Goal: Communication & Community: Answer question/provide support

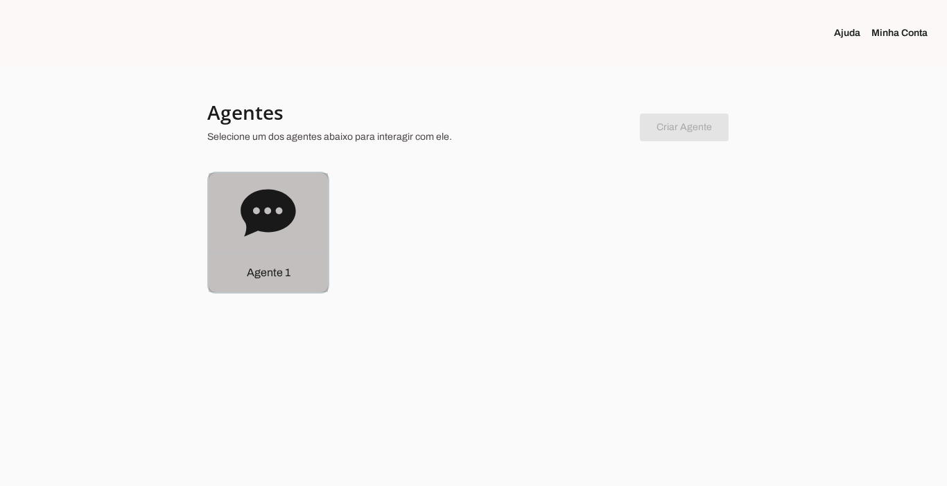
click at [271, 266] on p "Agente 1" at bounding box center [269, 273] width 44 height 17
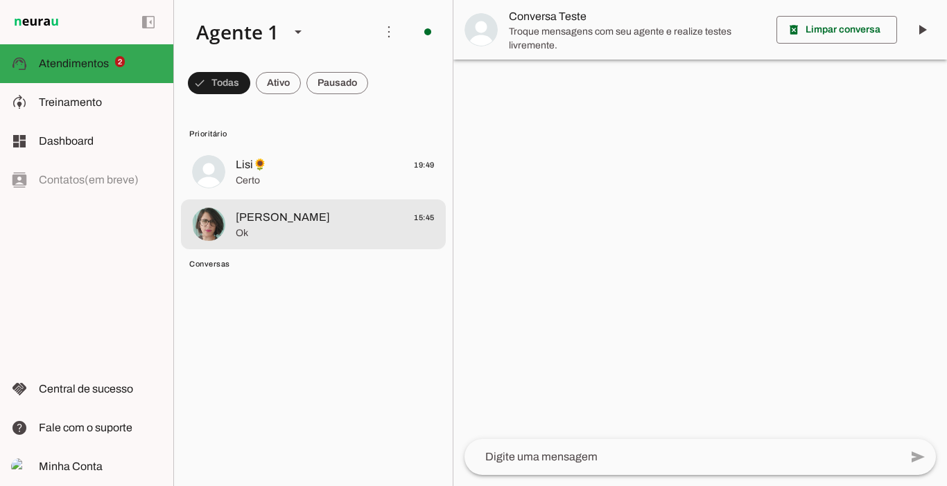
click at [330, 218] on span "[PERSON_NAME] 15:45" at bounding box center [335, 217] width 199 height 17
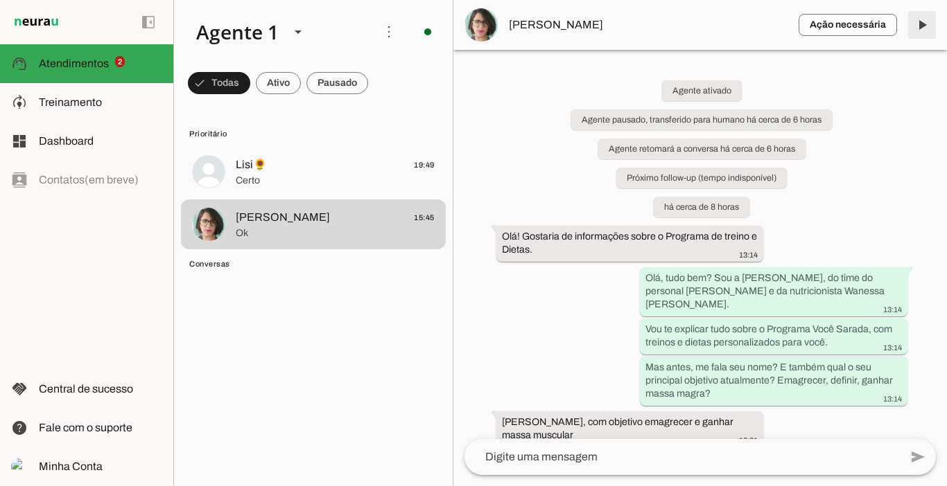
click at [921, 28] on span at bounding box center [921, 24] width 33 height 33
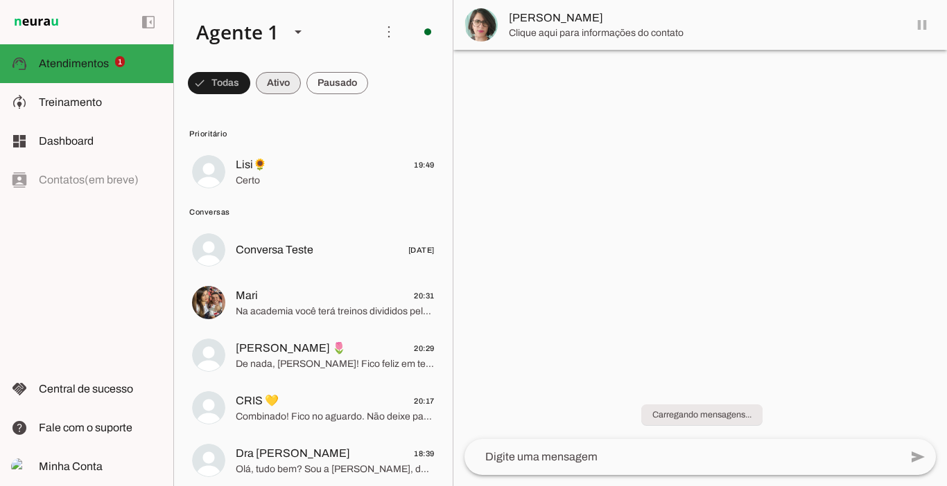
click at [250, 87] on span at bounding box center [219, 83] width 62 height 33
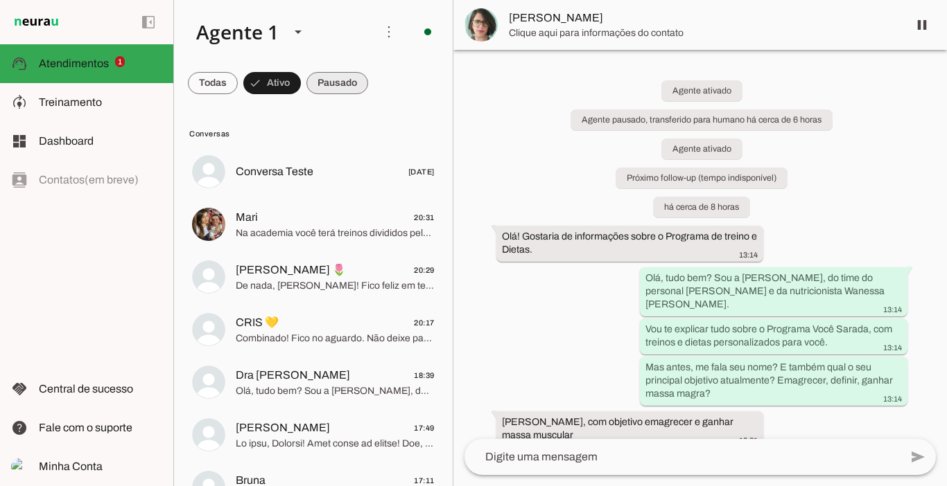
click at [238, 86] on span at bounding box center [213, 83] width 50 height 33
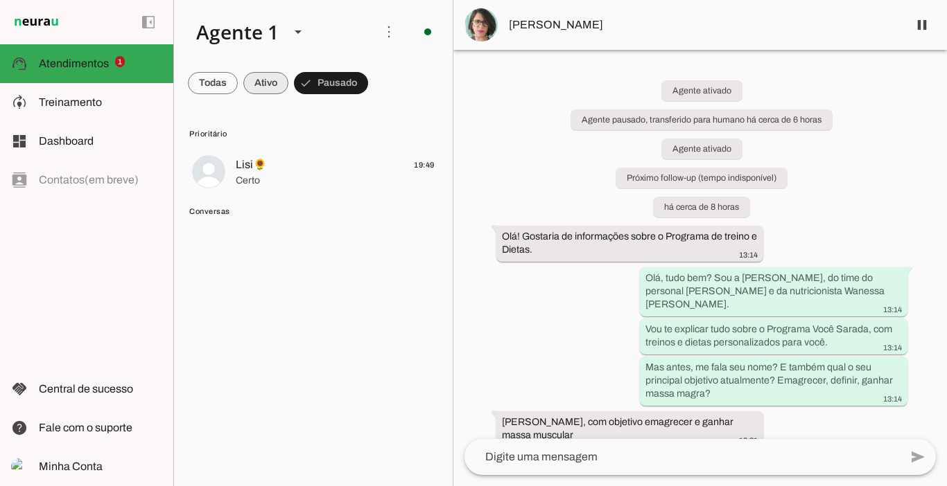
click at [238, 86] on span at bounding box center [213, 83] width 50 height 33
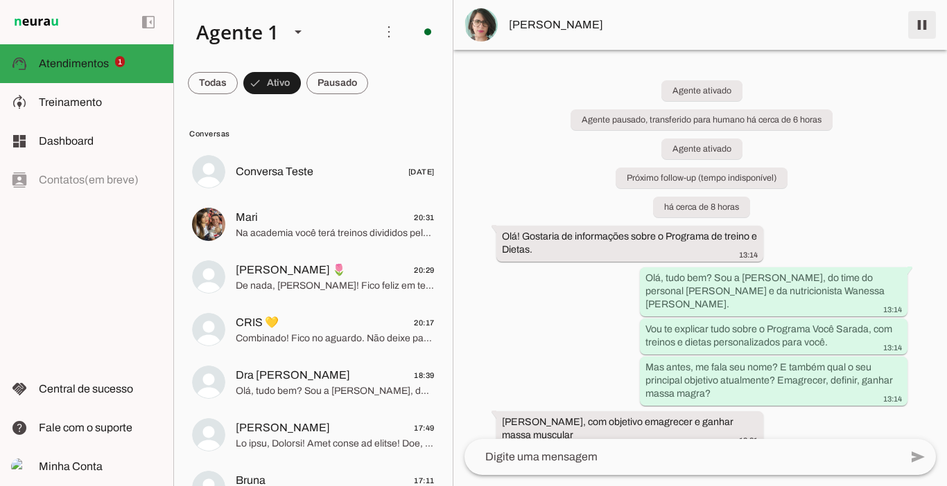
click at [915, 24] on span at bounding box center [921, 24] width 33 height 33
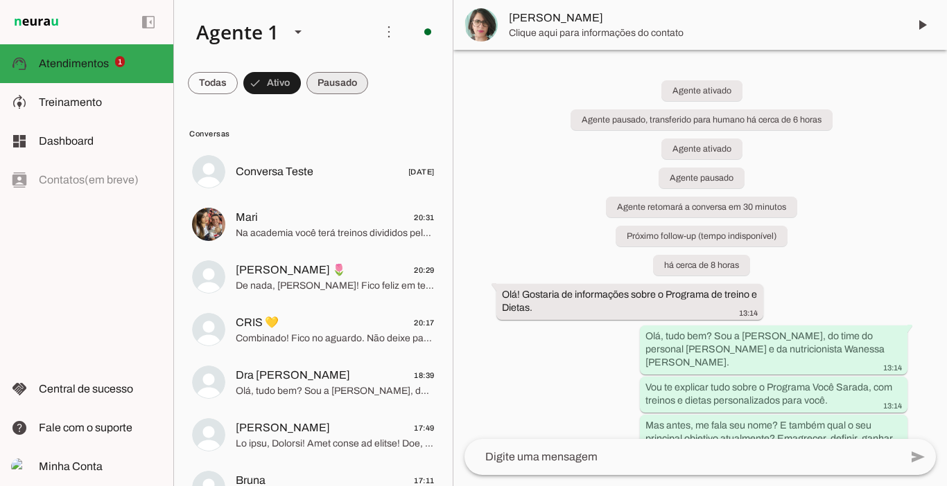
click at [238, 78] on span at bounding box center [213, 83] width 50 height 33
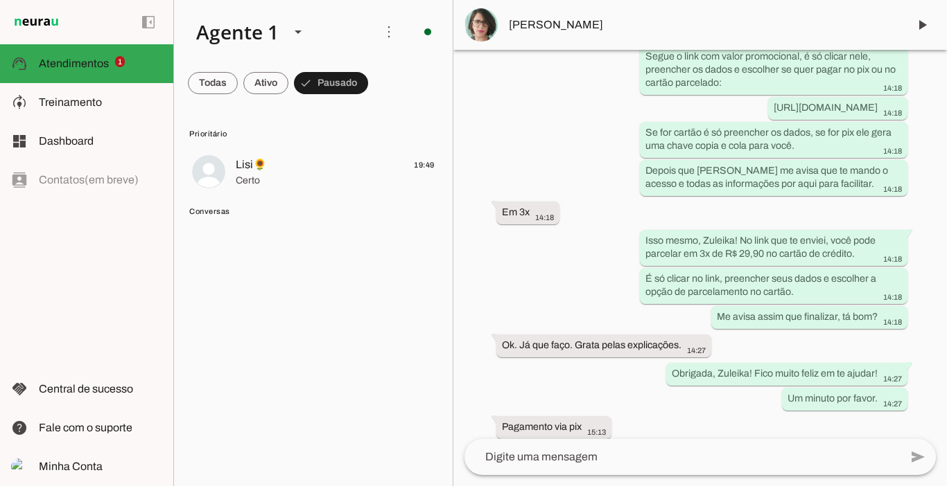
scroll to position [3083, 0]
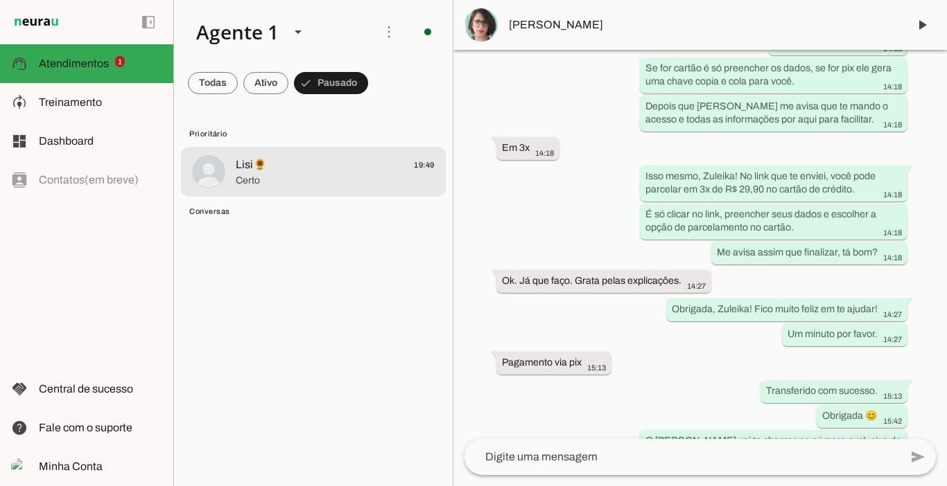
click at [261, 166] on span "Lisi🌻" at bounding box center [251, 165] width 31 height 17
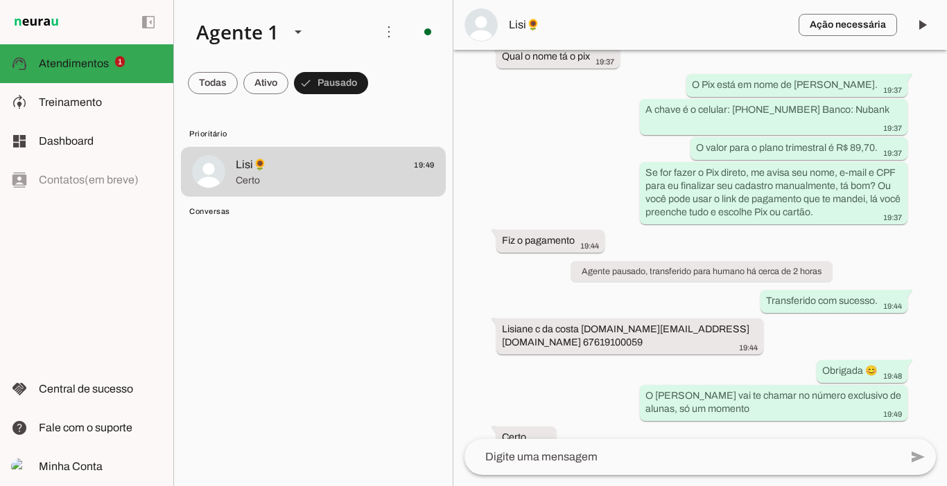
scroll to position [4270, 0]
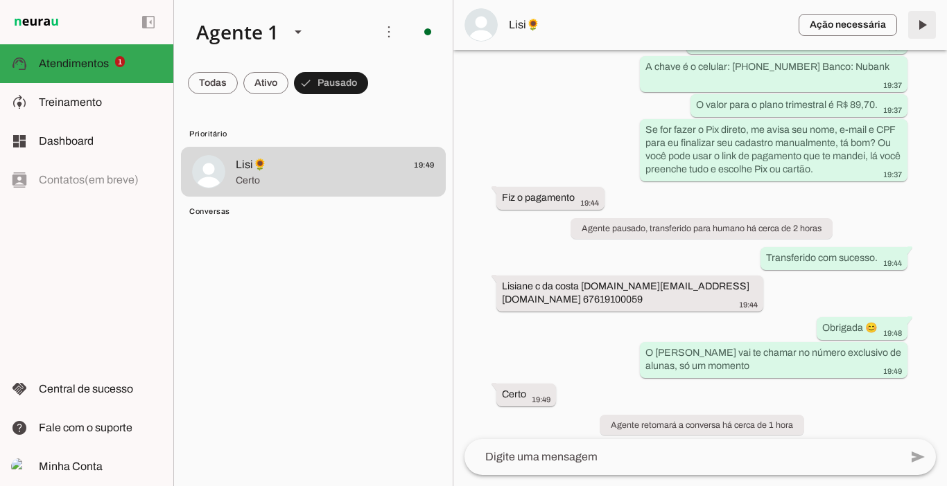
click at [922, 24] on span at bounding box center [921, 24] width 33 height 33
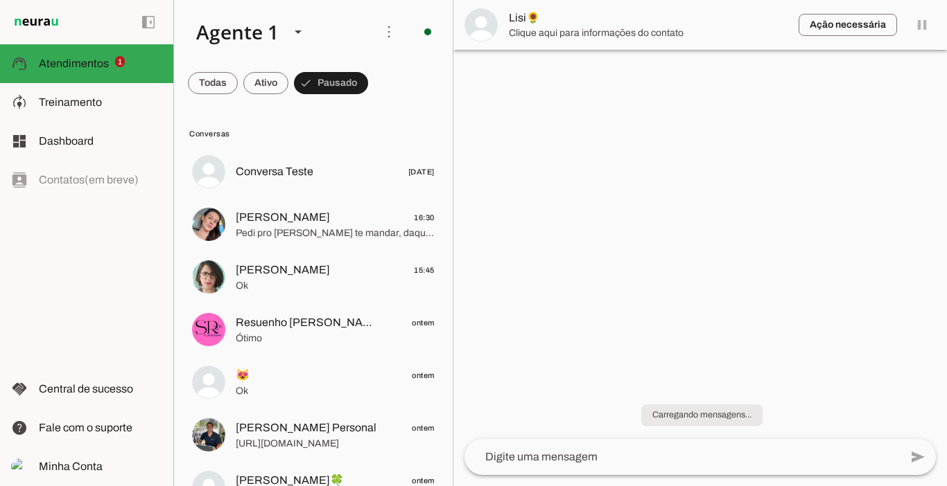
scroll to position [0, 0]
click at [238, 81] on span at bounding box center [213, 83] width 50 height 33
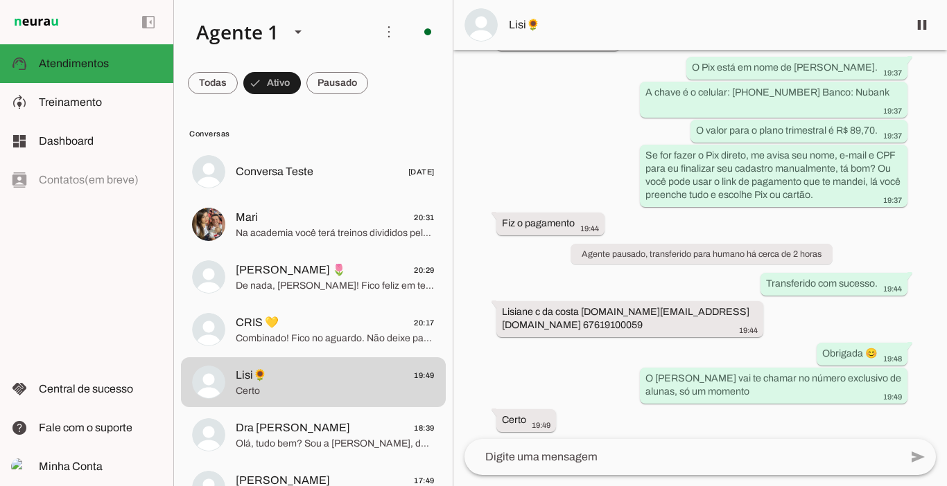
scroll to position [4270, 0]
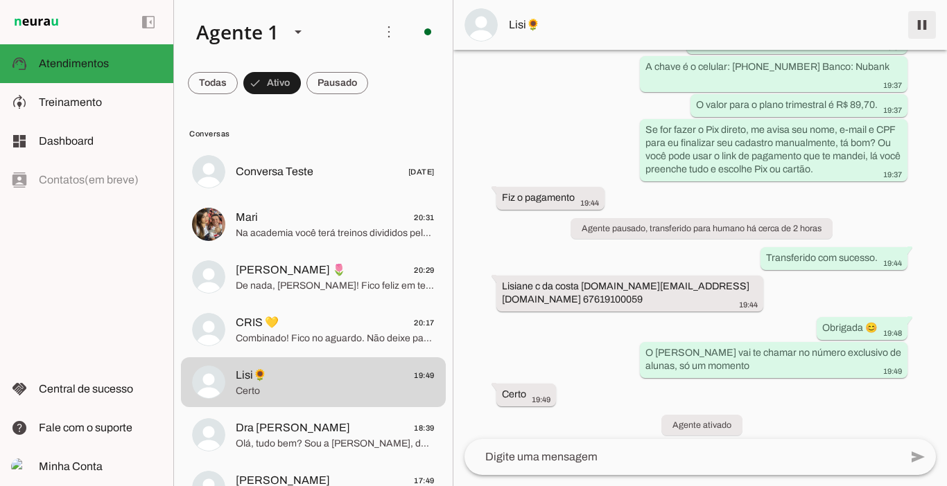
click at [918, 24] on span at bounding box center [921, 24] width 33 height 33
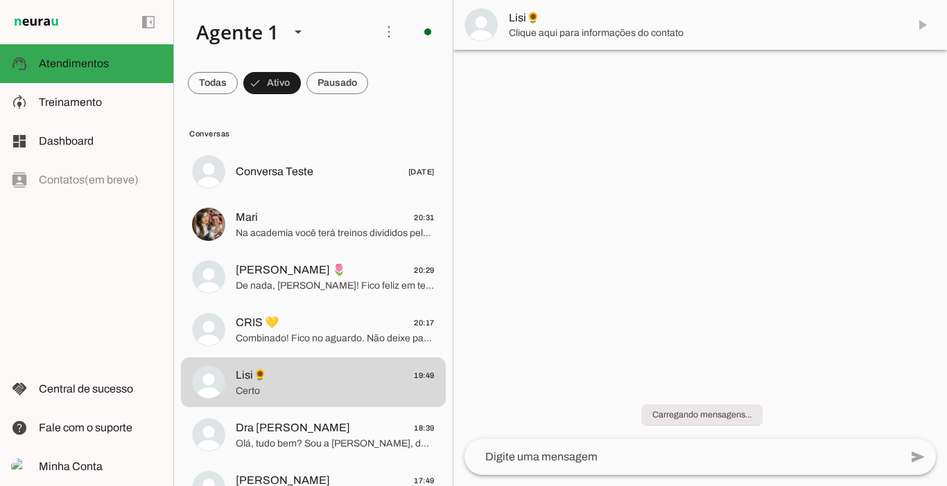
scroll to position [0, 0]
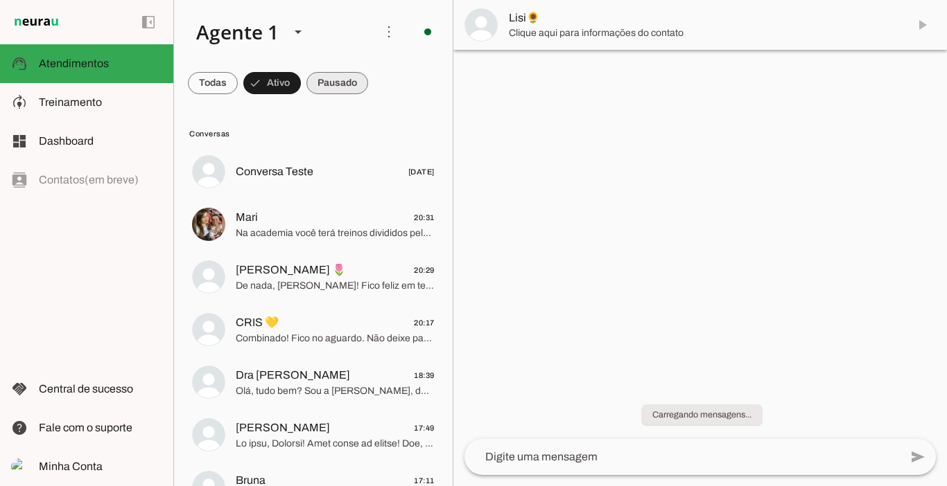
click at [238, 82] on span at bounding box center [213, 83] width 50 height 33
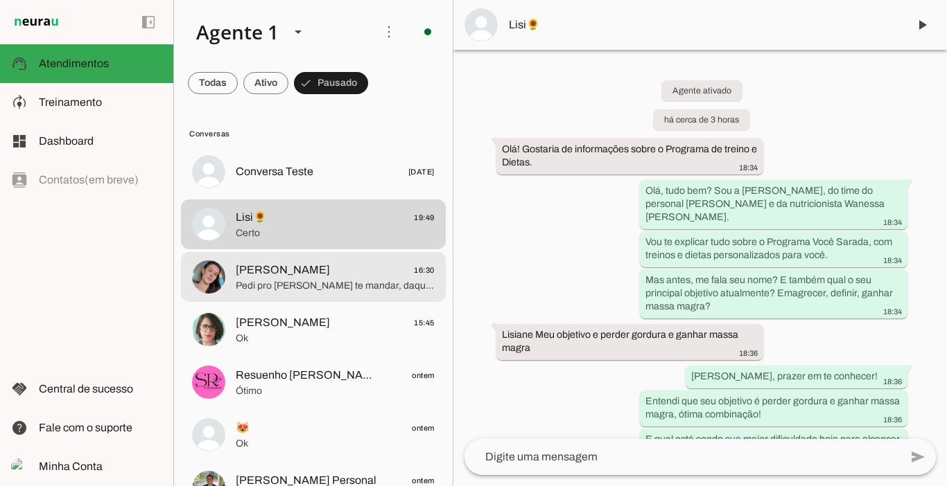
click at [319, 274] on span "[PERSON_NAME]" at bounding box center [283, 270] width 94 height 17
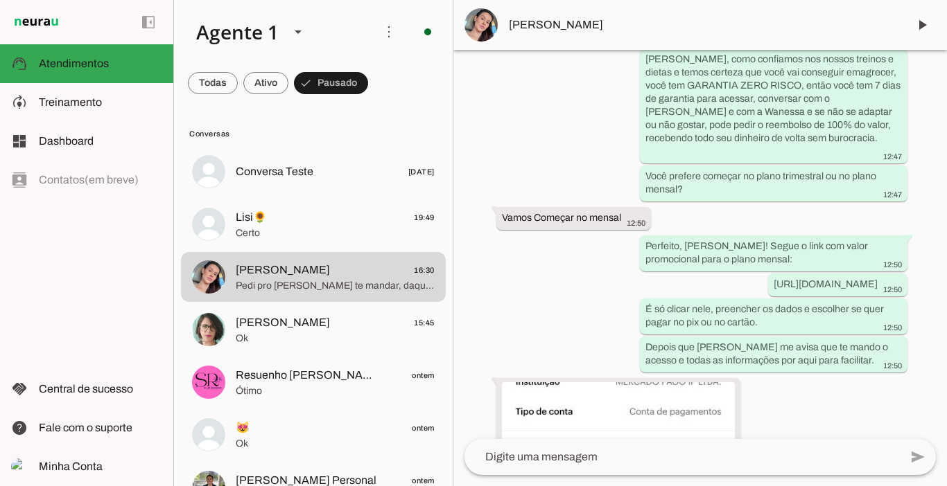
scroll to position [3034, 0]
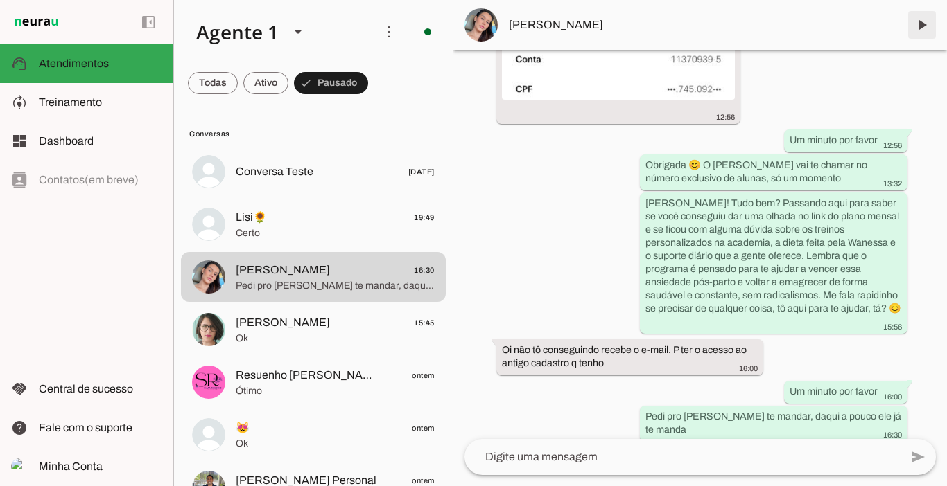
click at [919, 23] on span at bounding box center [921, 24] width 33 height 33
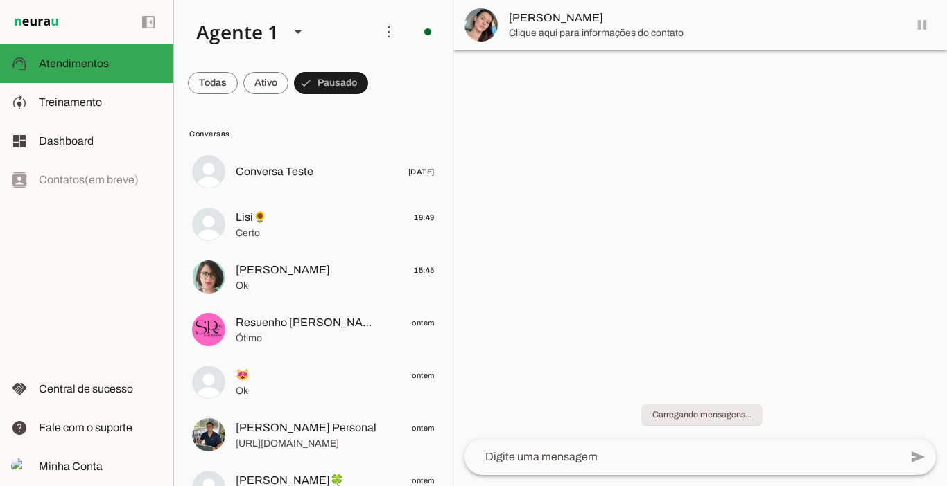
scroll to position [0, 0]
click at [238, 79] on span at bounding box center [213, 83] width 50 height 33
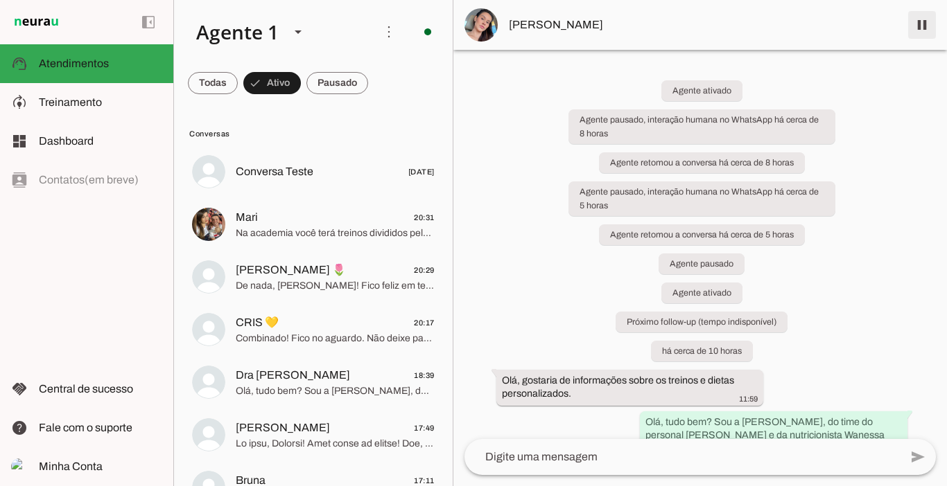
click at [926, 25] on span at bounding box center [921, 24] width 33 height 33
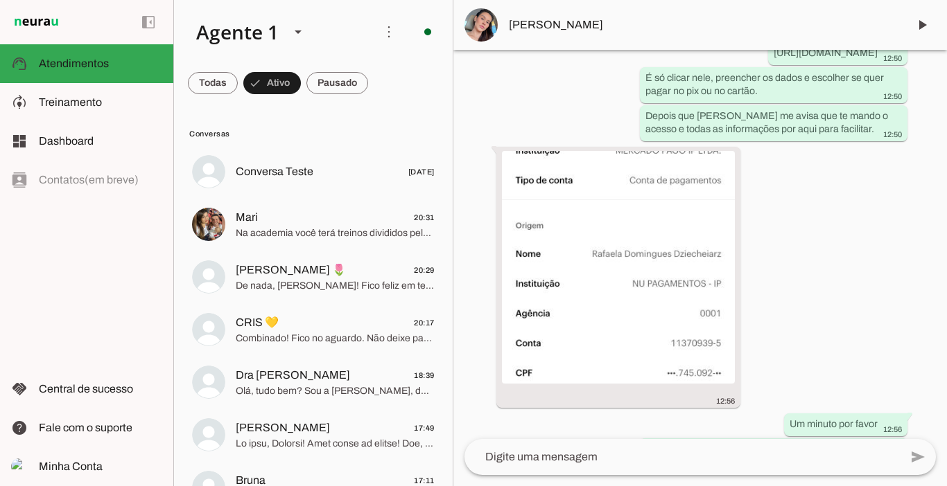
scroll to position [3092, 0]
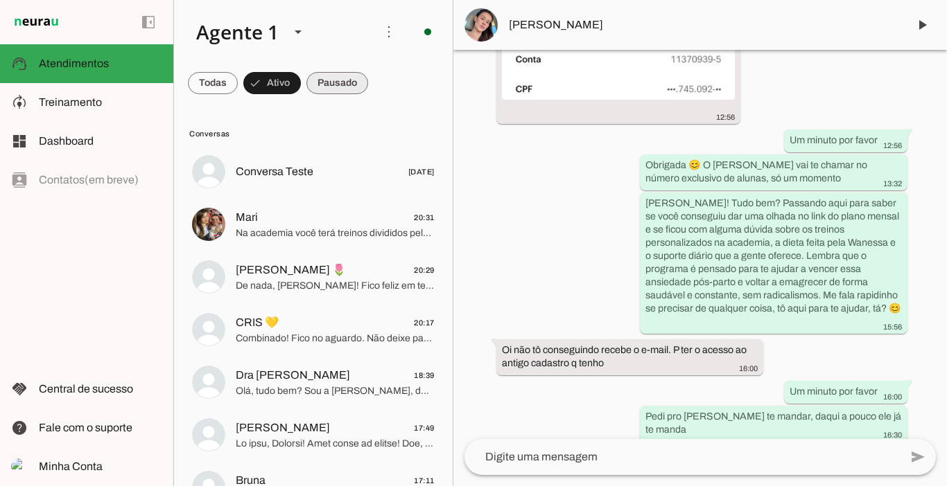
click at [238, 93] on span at bounding box center [213, 83] width 50 height 33
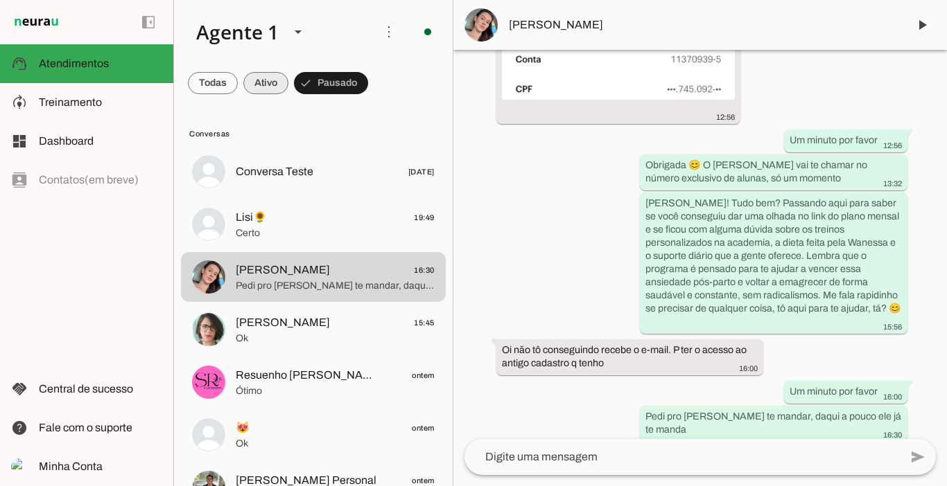
click at [238, 85] on span at bounding box center [213, 83] width 50 height 33
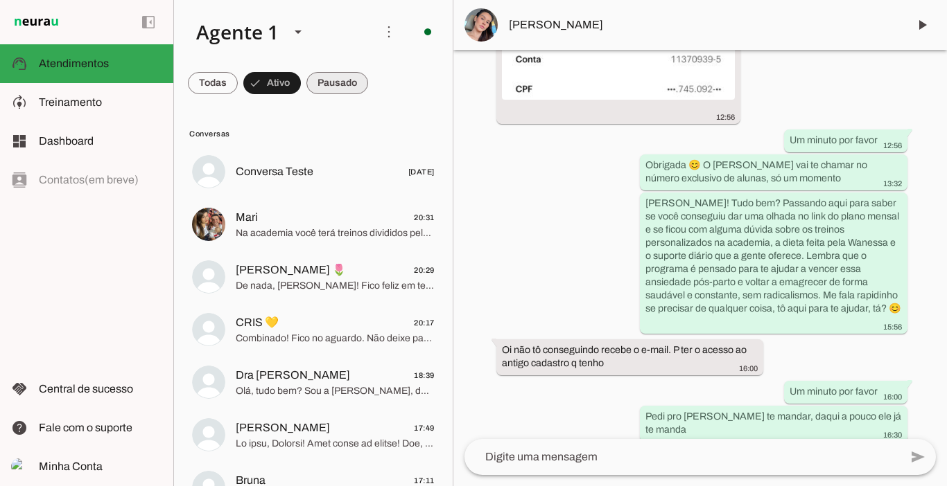
click at [238, 84] on span at bounding box center [213, 83] width 50 height 33
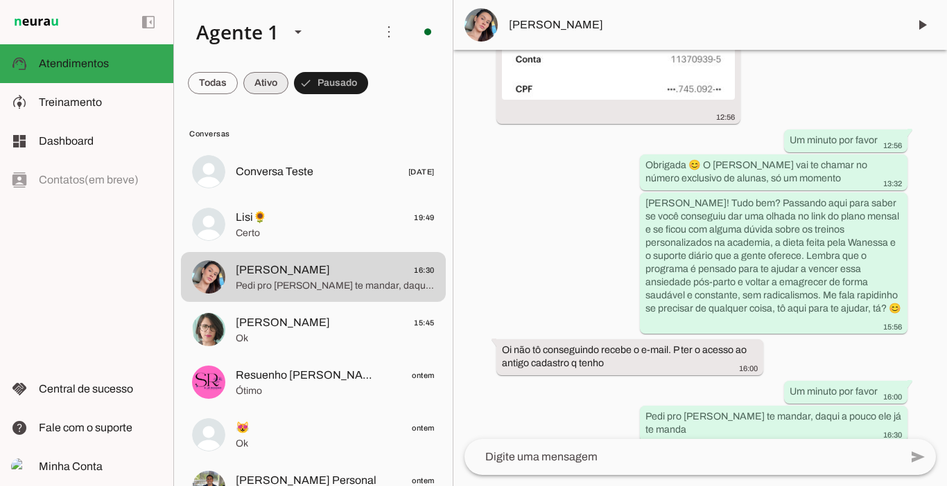
click at [238, 80] on span at bounding box center [213, 83] width 50 height 33
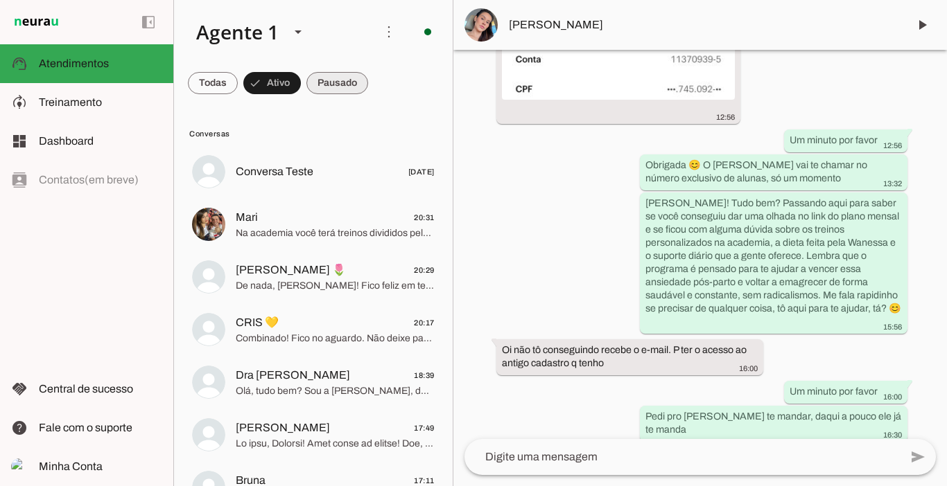
click at [238, 85] on span at bounding box center [213, 83] width 50 height 33
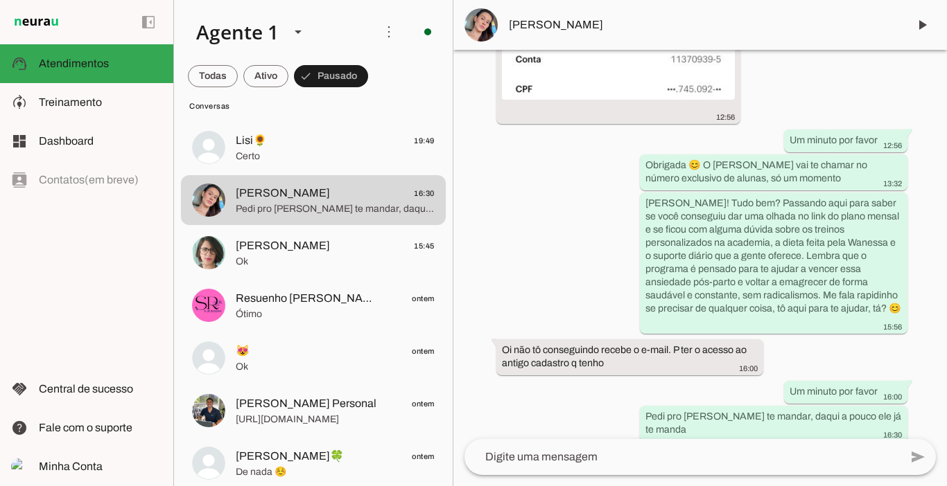
scroll to position [0, 0]
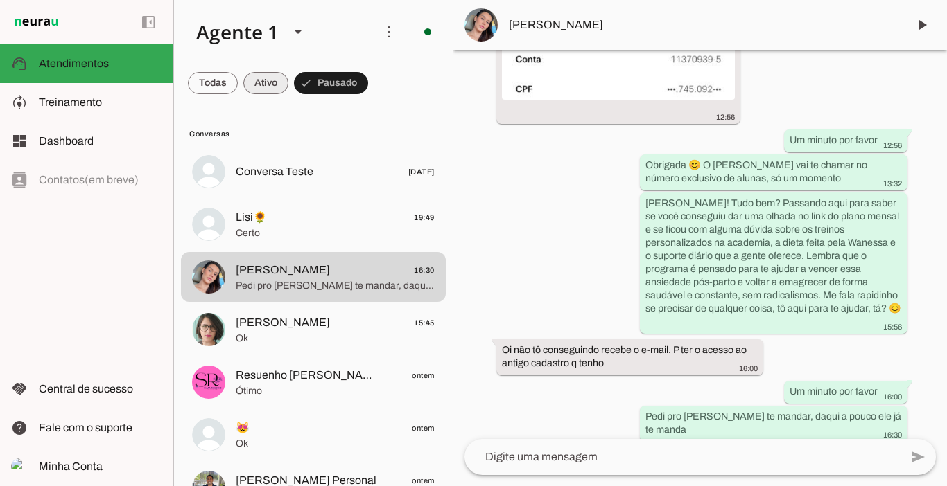
click at [238, 87] on span at bounding box center [213, 83] width 50 height 33
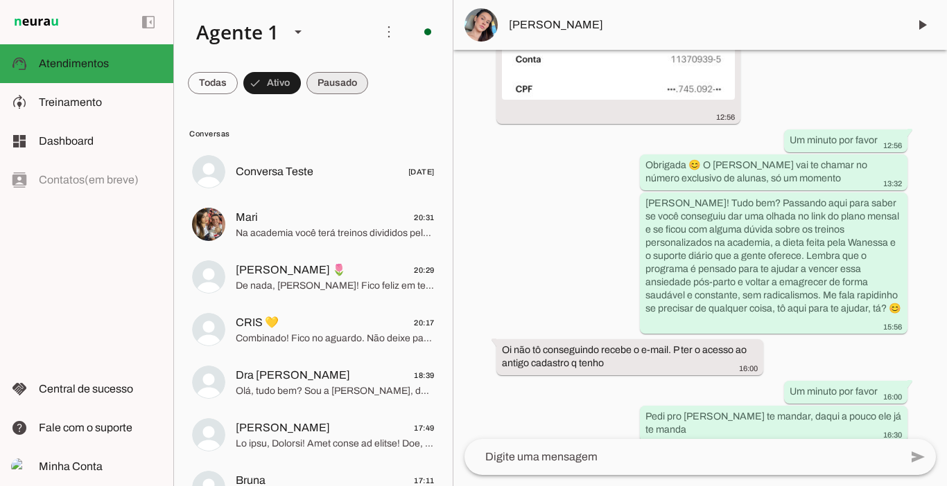
click at [238, 81] on span at bounding box center [213, 83] width 50 height 33
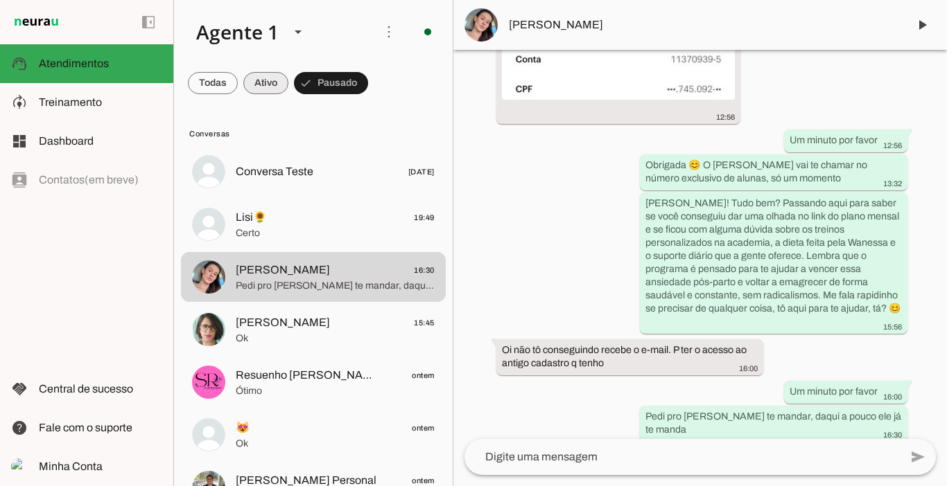
click at [238, 76] on span at bounding box center [213, 83] width 50 height 33
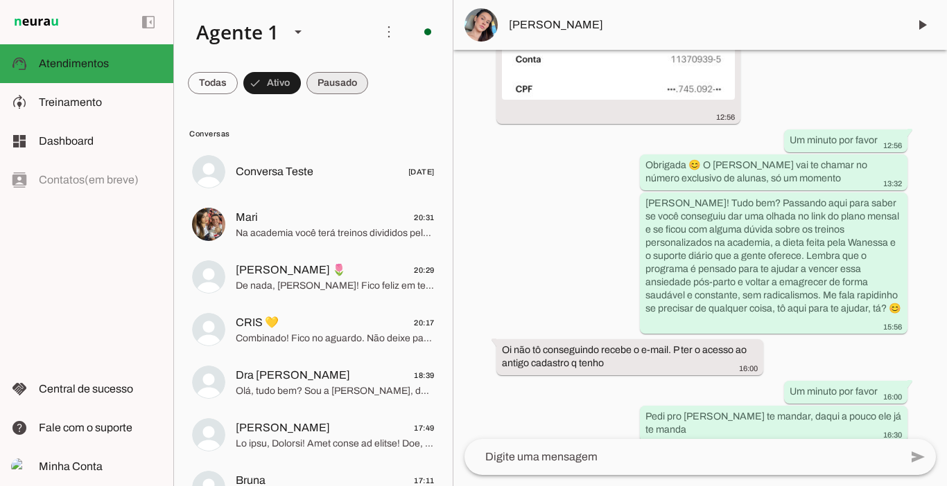
click at [238, 78] on span at bounding box center [213, 83] width 50 height 33
